Goal: Information Seeking & Learning: Learn about a topic

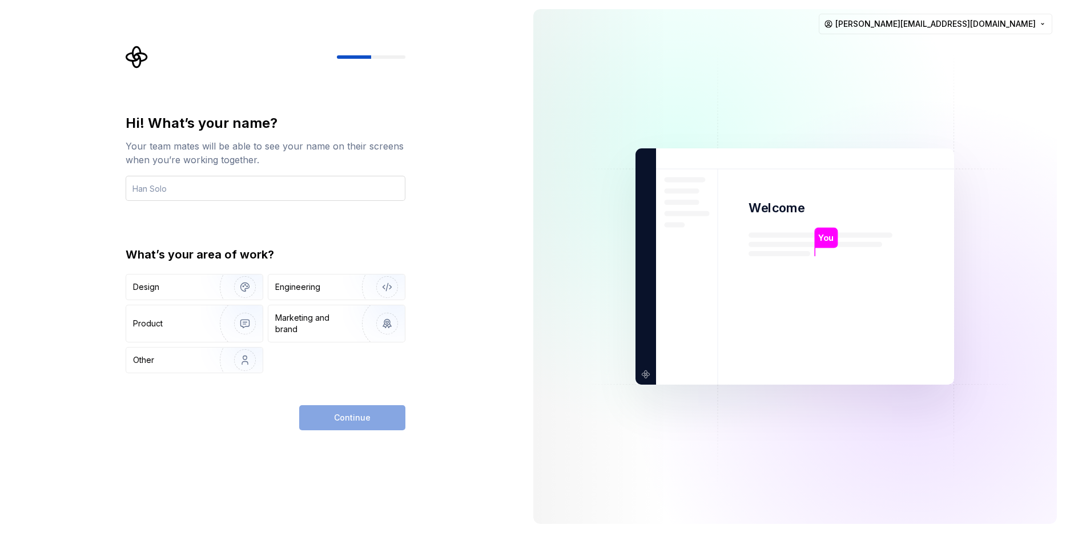
click at [261, 182] on input "text" at bounding box center [266, 188] width 280 height 25
click at [229, 289] on img "button" at bounding box center [237, 287] width 73 height 76
click at [215, 194] on input "text" at bounding box center [266, 188] width 280 height 25
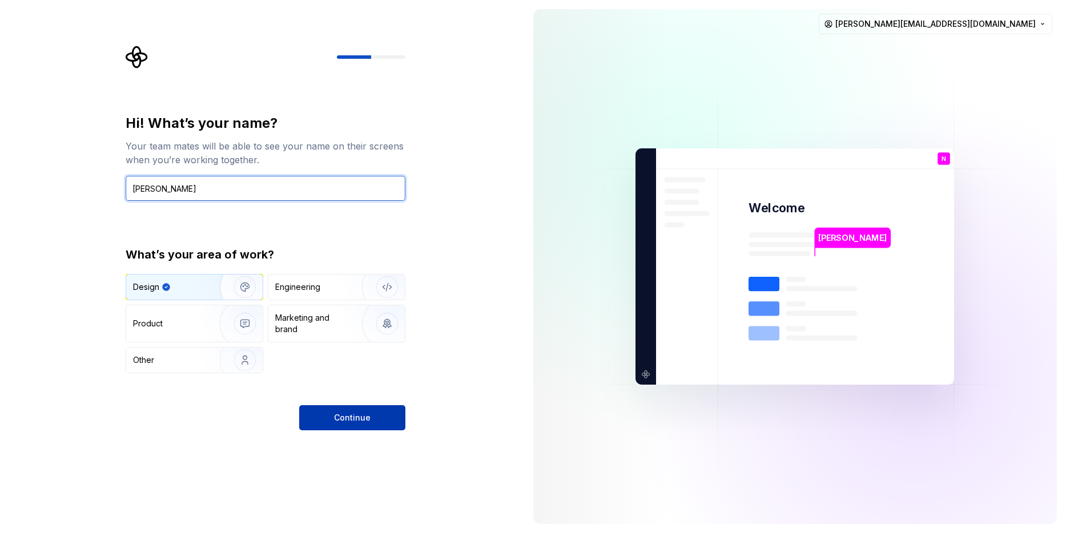
type input "[PERSON_NAME]"
click at [342, 414] on span "Continue" at bounding box center [352, 417] width 37 height 11
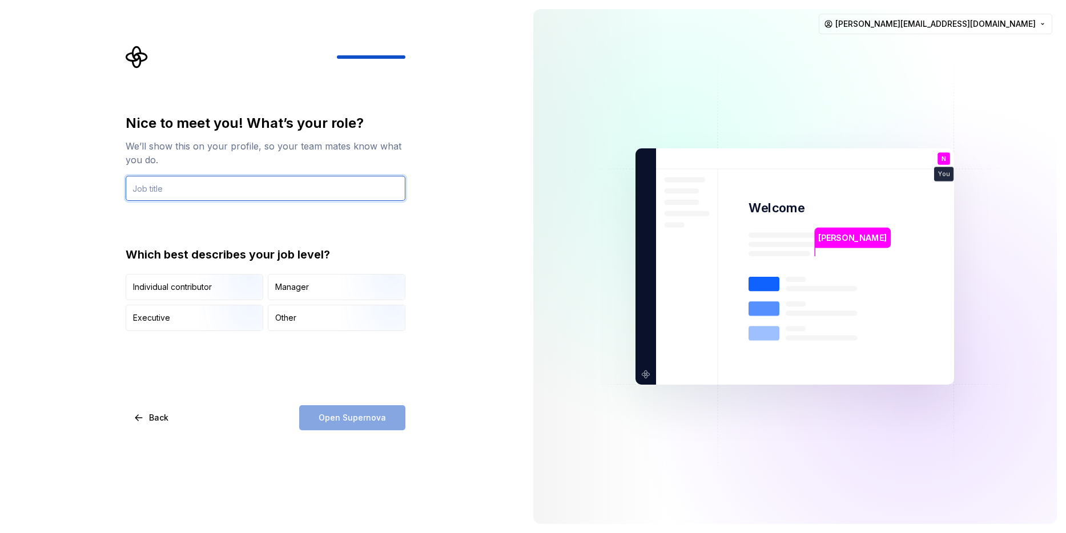
click at [217, 187] on input "text" at bounding box center [266, 188] width 280 height 25
type input "designer"
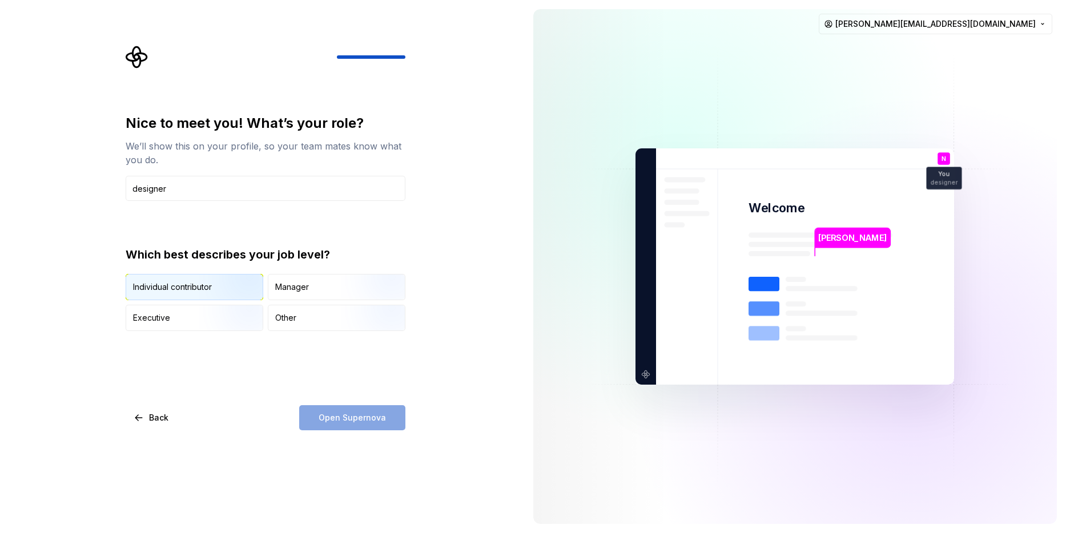
click at [223, 293] on img "button" at bounding box center [235, 301] width 73 height 76
click at [349, 417] on span "Open Supernova" at bounding box center [351, 417] width 67 height 11
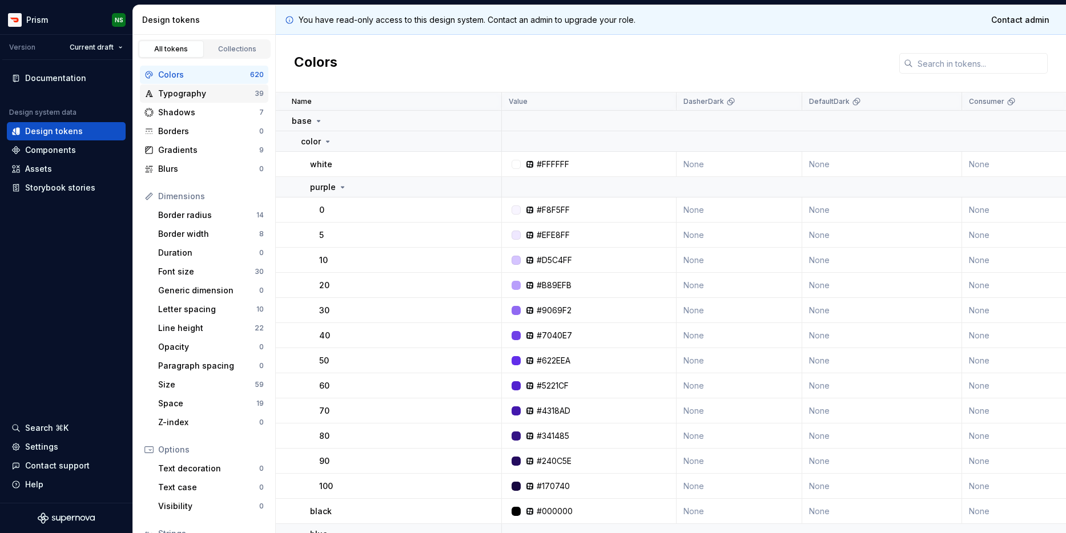
click at [179, 94] on div "Typography" at bounding box center [206, 93] width 96 height 11
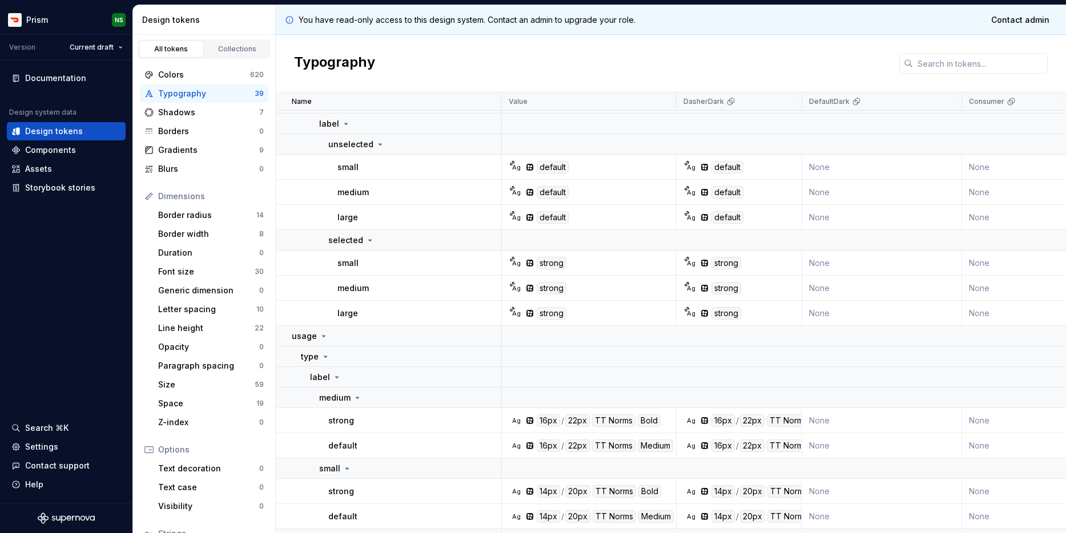
scroll to position [804, 0]
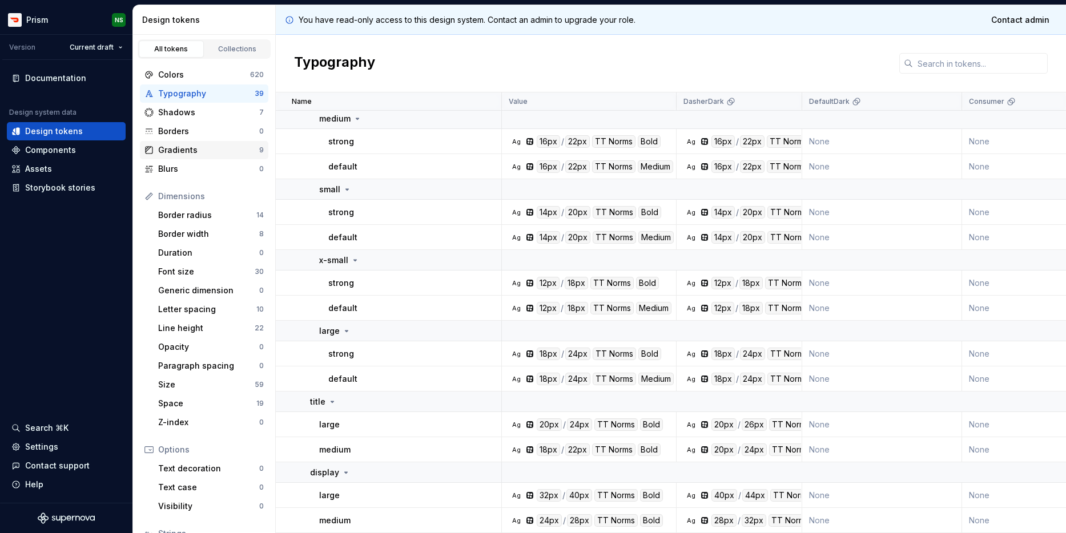
click at [195, 150] on div "Gradients" at bounding box center [208, 149] width 101 height 11
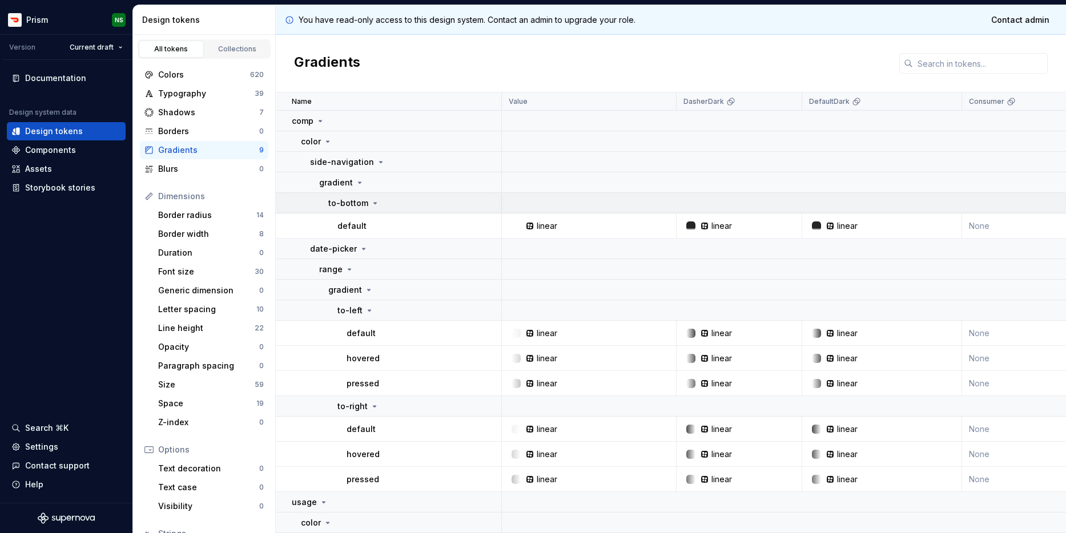
scroll to position [91, 0]
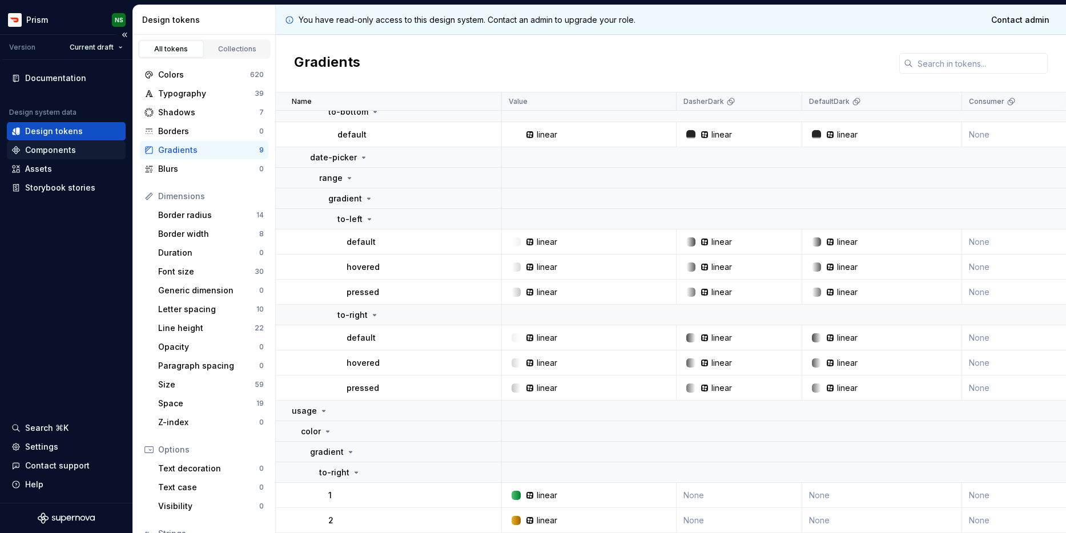
click at [50, 146] on div "Components" at bounding box center [50, 149] width 51 height 11
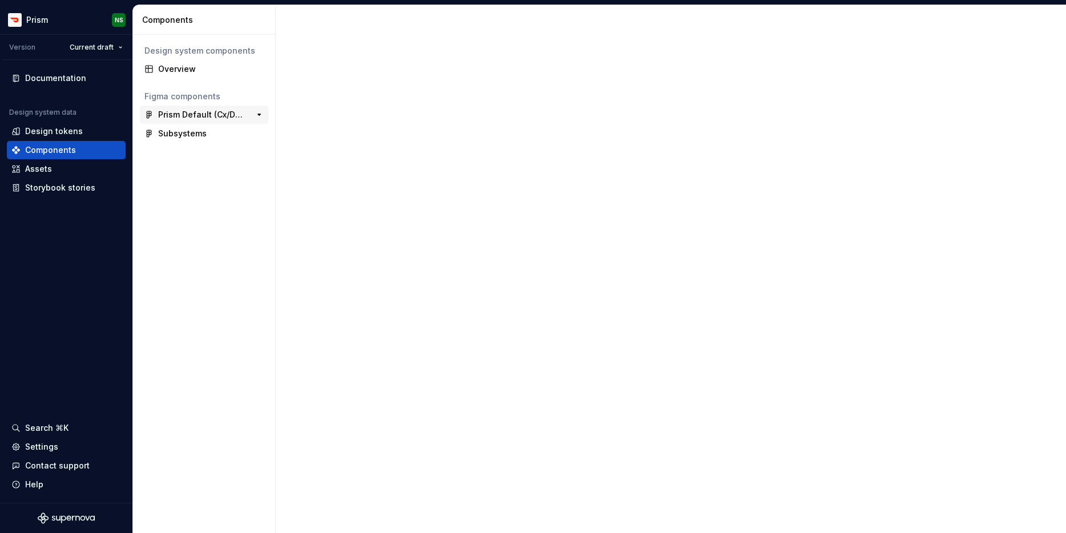
click at [186, 114] on div "Prism Default (Cx/Dx): Components (2.0)" at bounding box center [200, 114] width 85 height 11
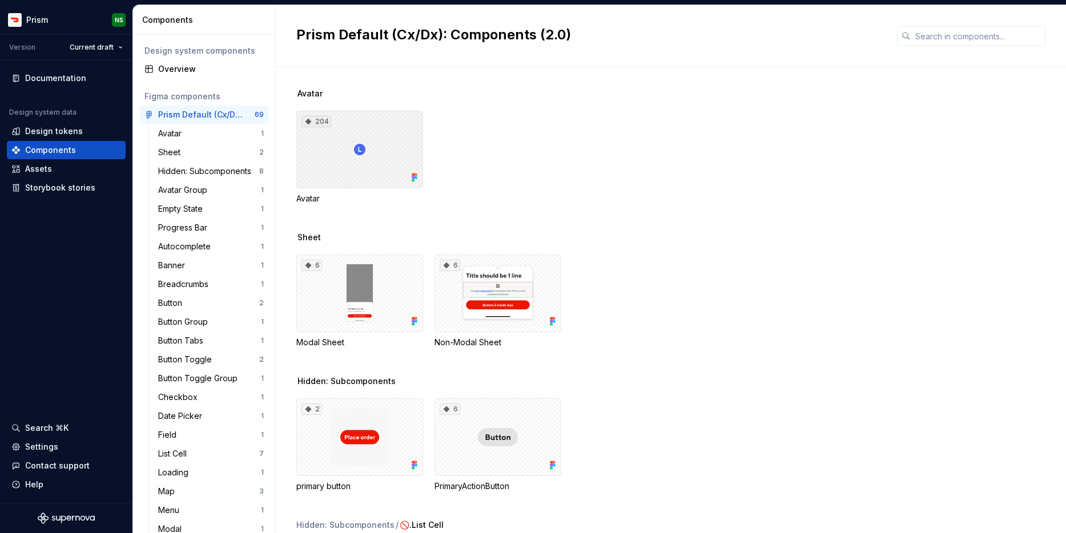
click at [380, 151] on div "204" at bounding box center [359, 150] width 127 height 78
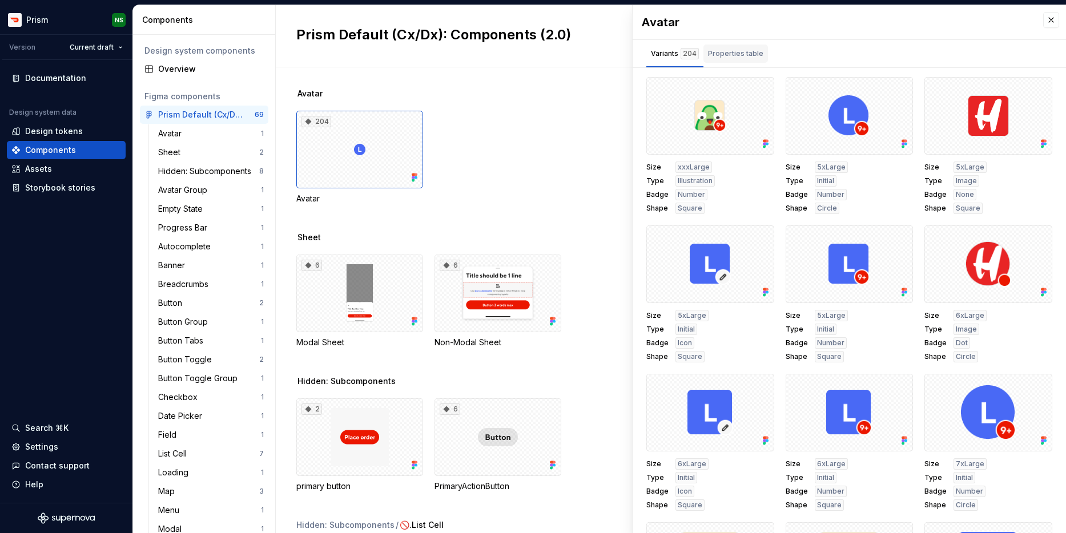
click at [744, 56] on div "Properties table" at bounding box center [735, 53] width 55 height 11
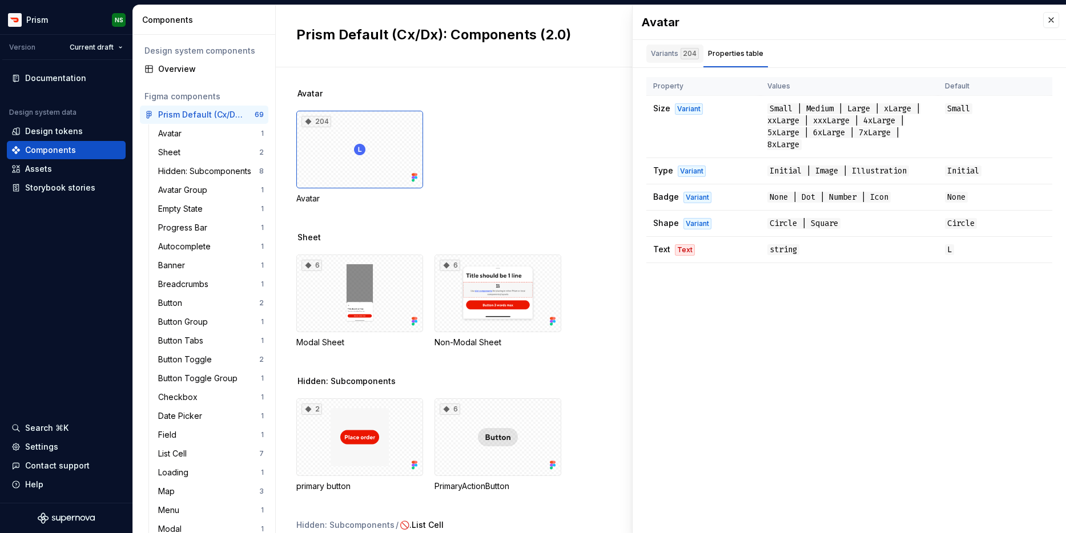
click at [669, 48] on div "Variants 204" at bounding box center [675, 53] width 48 height 11
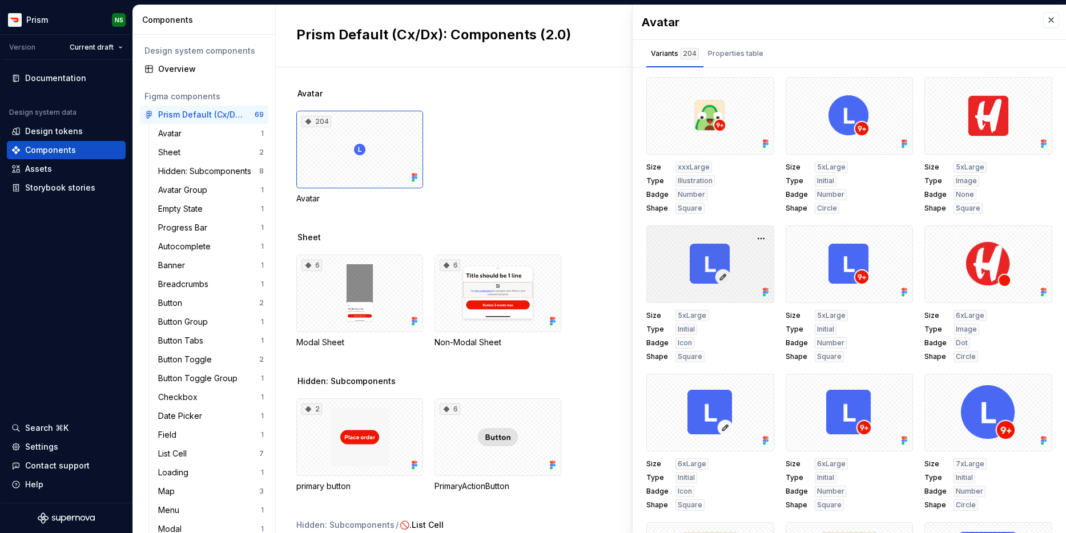
click at [719, 272] on div at bounding box center [710, 264] width 128 height 78
click at [718, 272] on div at bounding box center [710, 264] width 128 height 78
click at [759, 237] on button "button" at bounding box center [761, 239] width 16 height 16
click at [696, 243] on div at bounding box center [710, 264] width 128 height 78
